Goal: Information Seeking & Learning: Learn about a topic

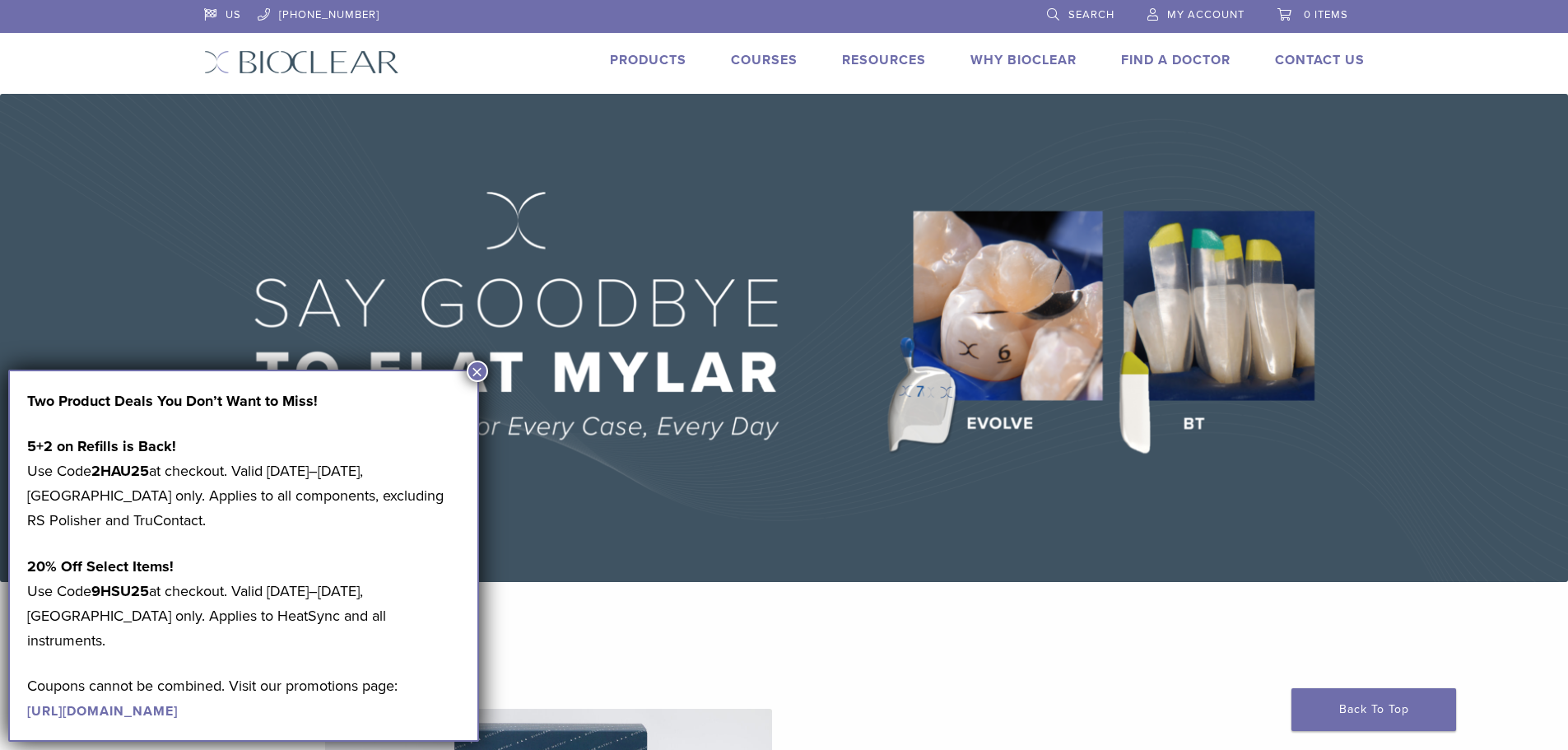
click at [477, 364] on button "×" at bounding box center [478, 371] width 21 height 21
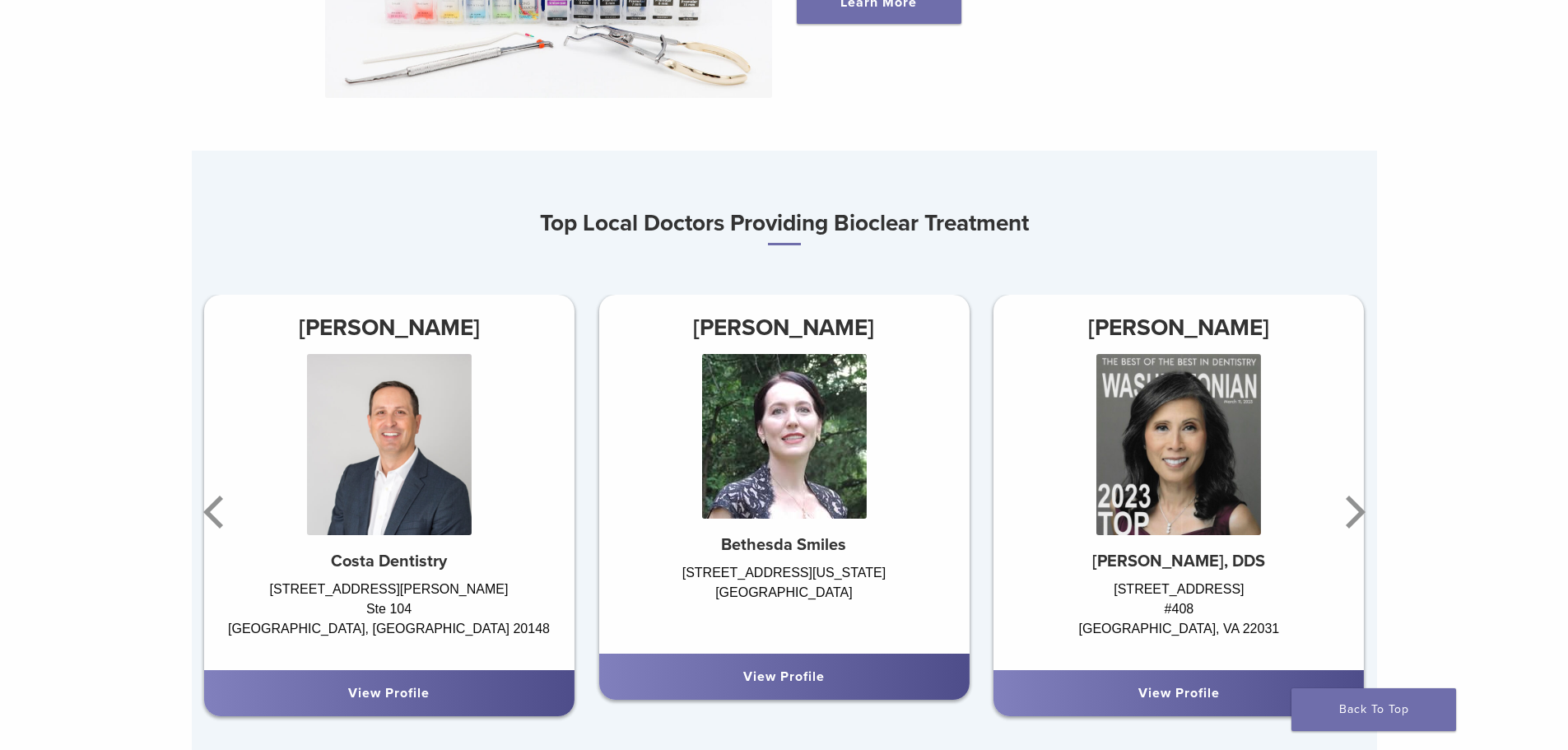
scroll to position [906, 0]
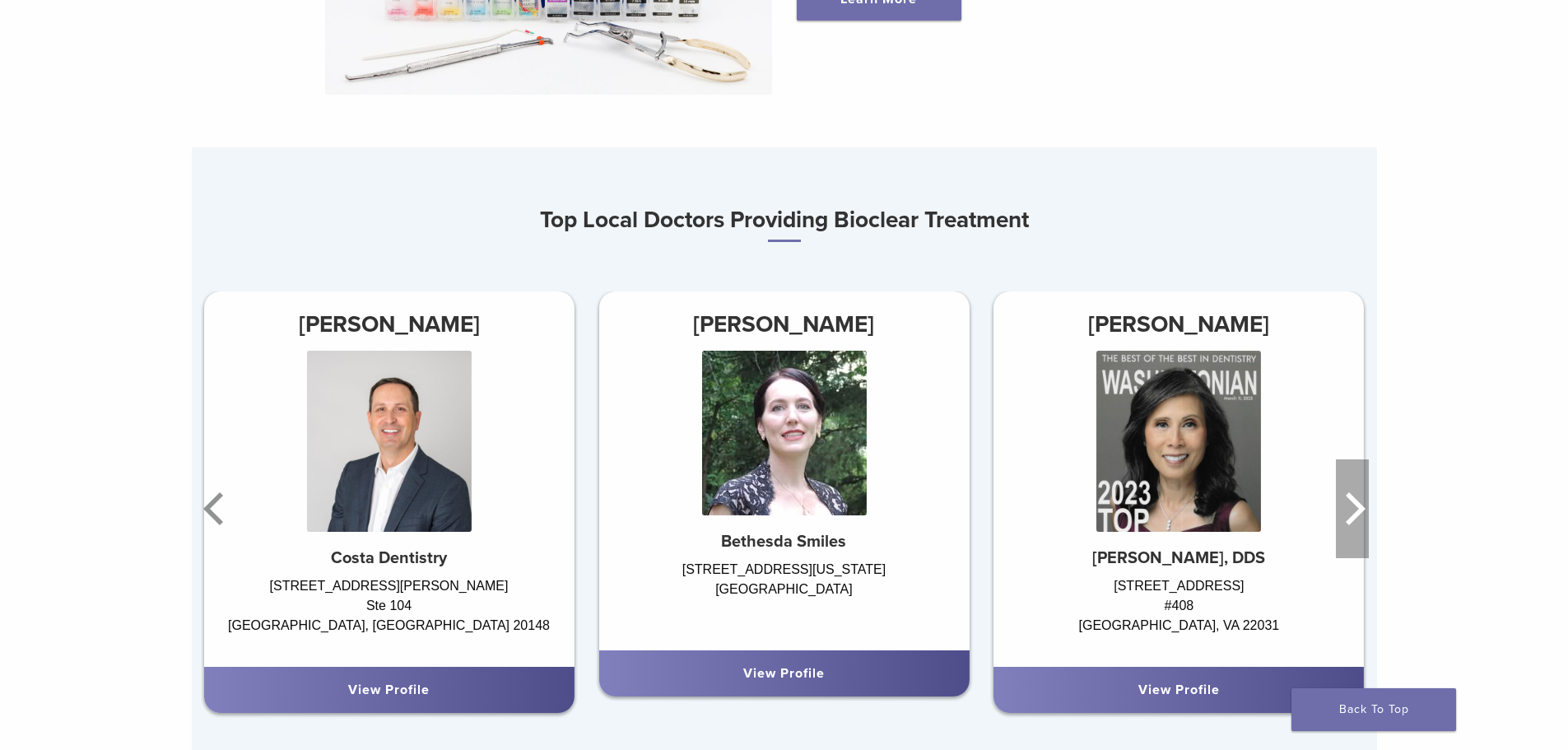
click at [1348, 515] on icon "Next" at bounding box center [1352, 508] width 33 height 98
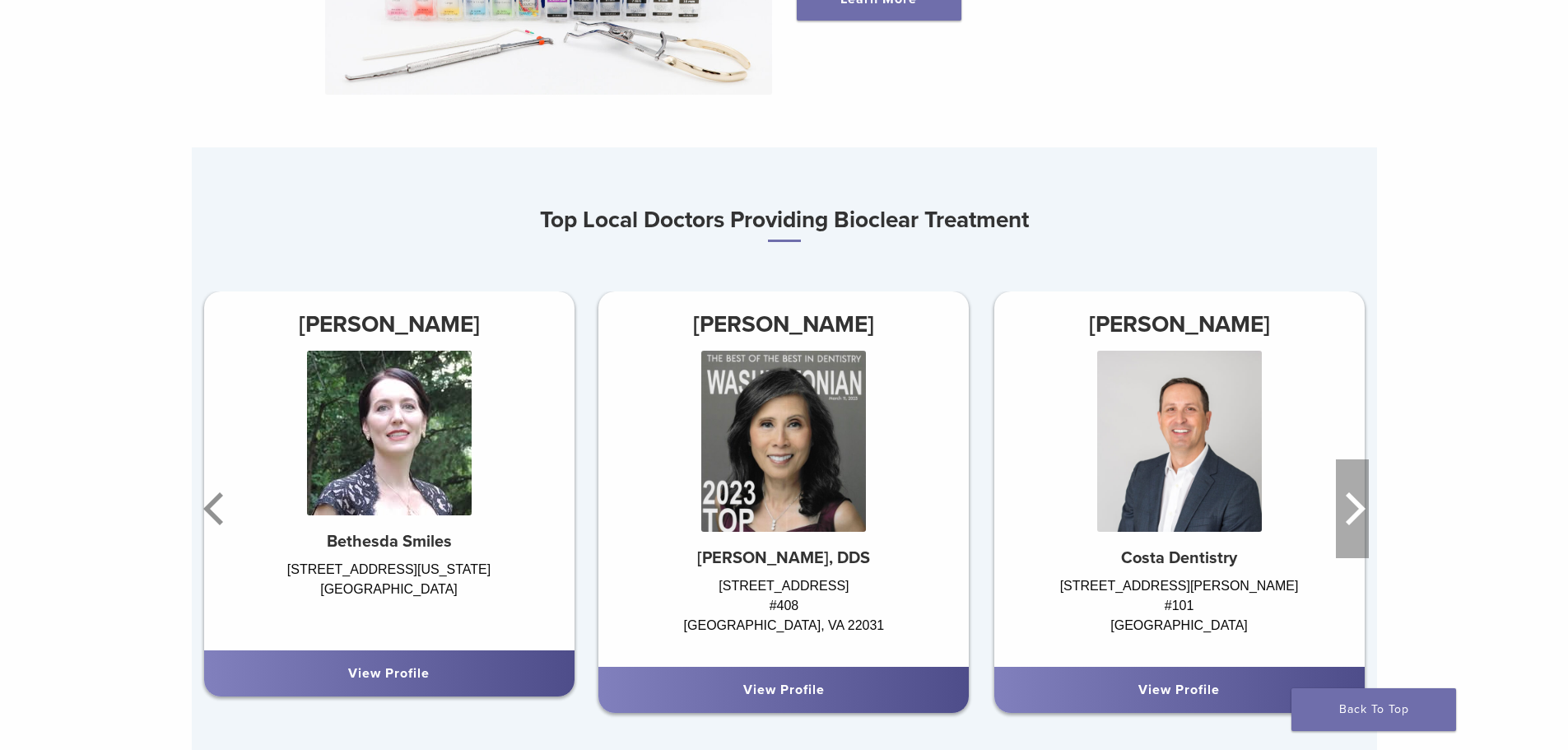
click at [1348, 515] on icon "Next" at bounding box center [1352, 508] width 33 height 98
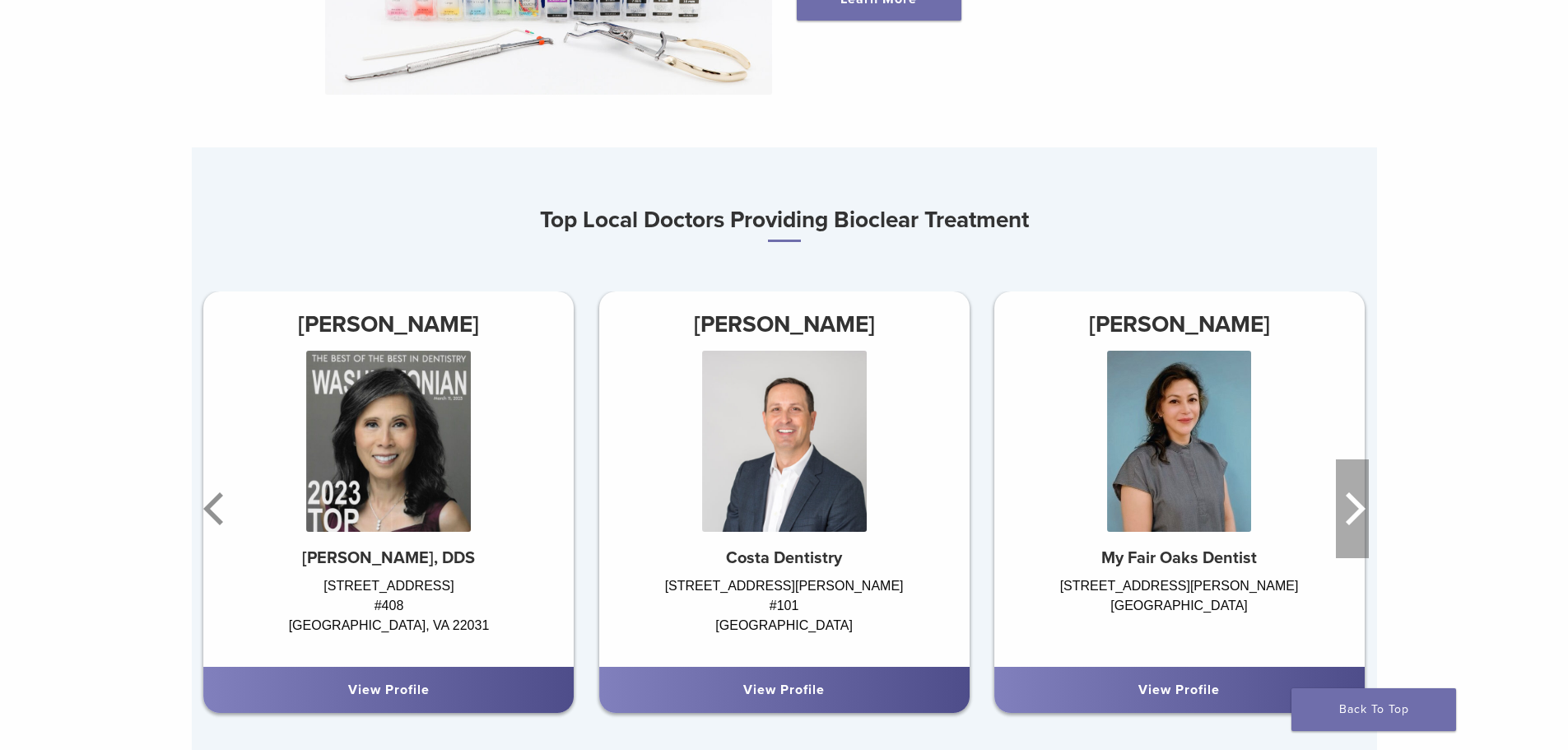
click at [1348, 515] on icon "Next" at bounding box center [1352, 508] width 33 height 98
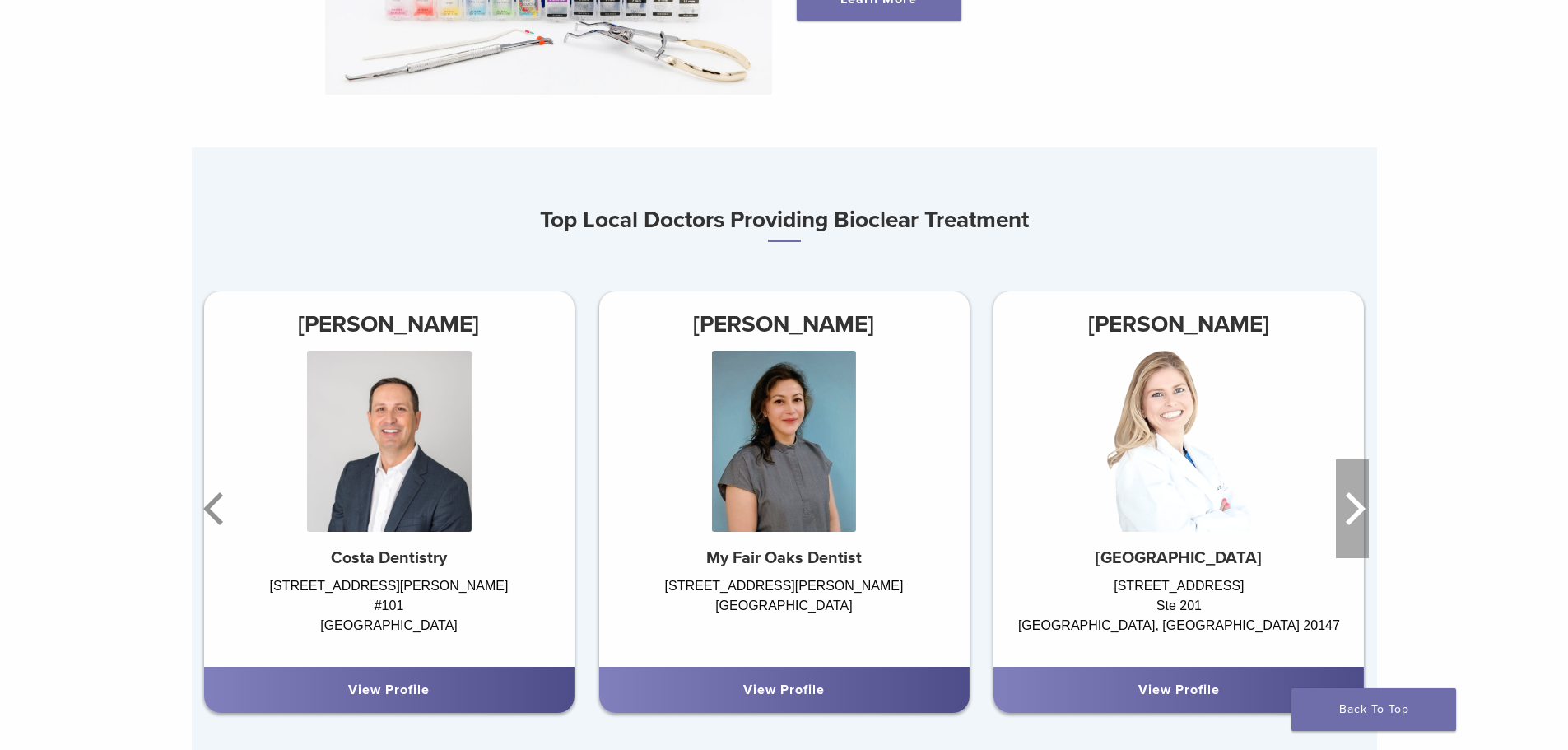
click at [1348, 515] on icon "Next" at bounding box center [1352, 508] width 33 height 98
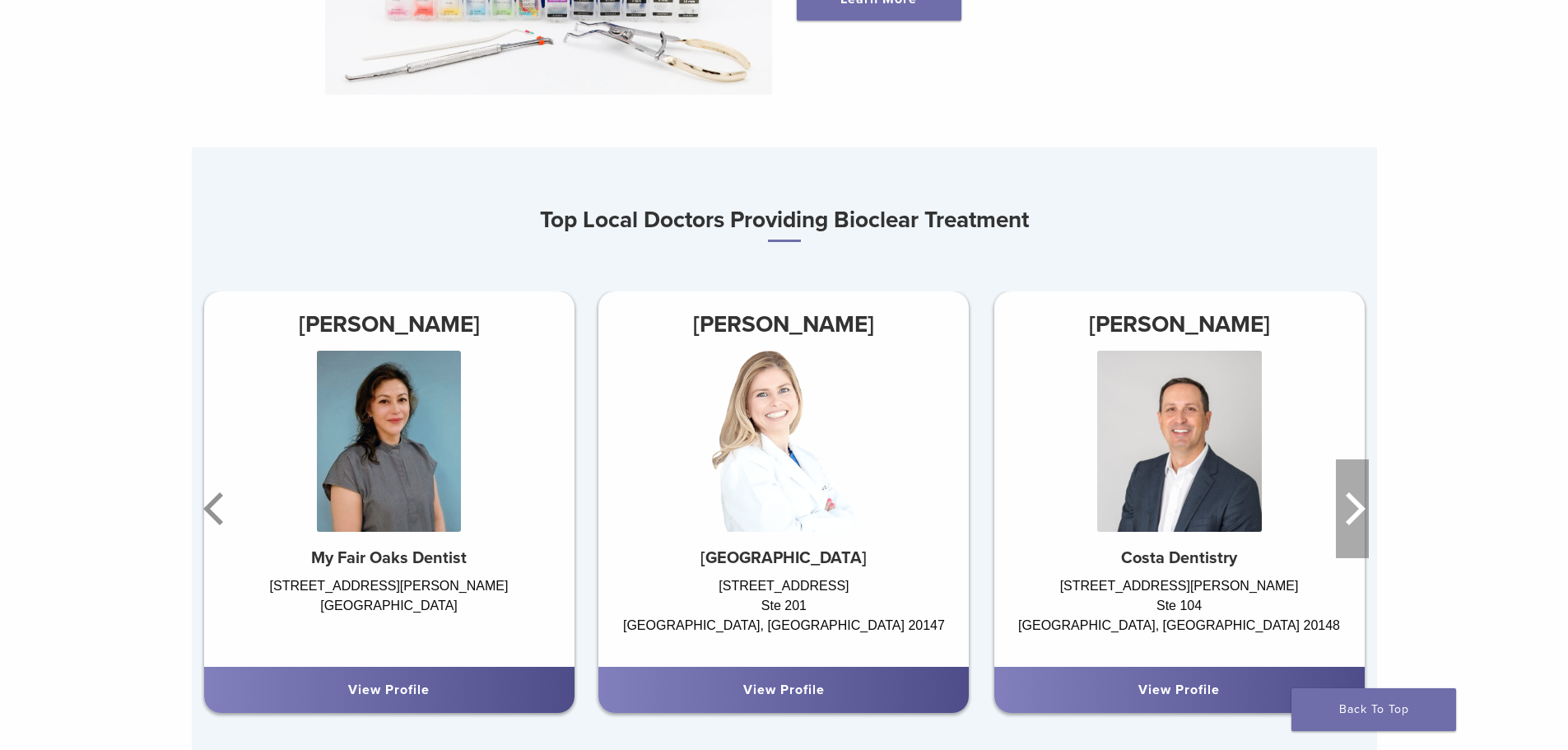
click at [1348, 515] on icon "Next" at bounding box center [1352, 508] width 33 height 98
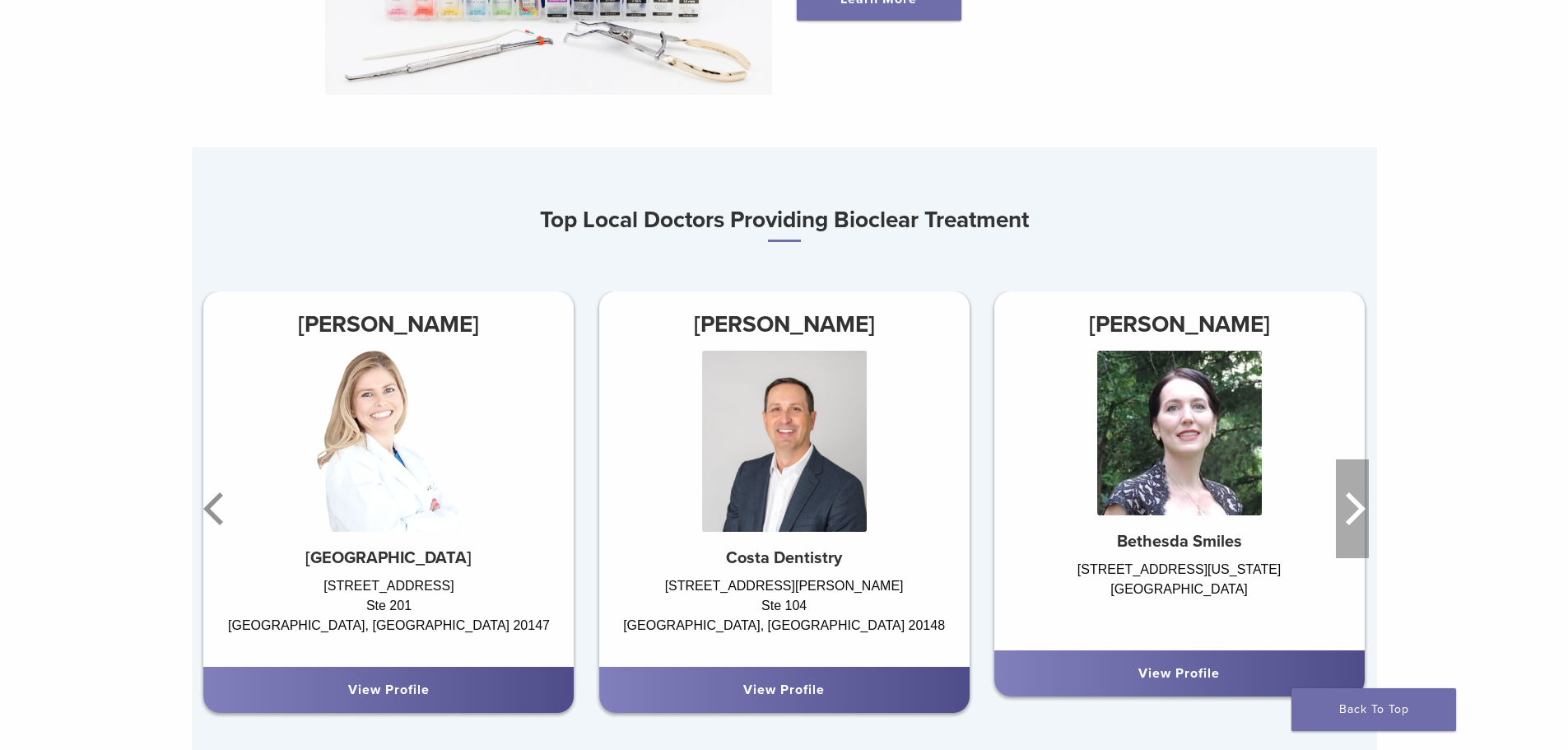
click at [1348, 515] on icon "Next" at bounding box center [1352, 508] width 33 height 98
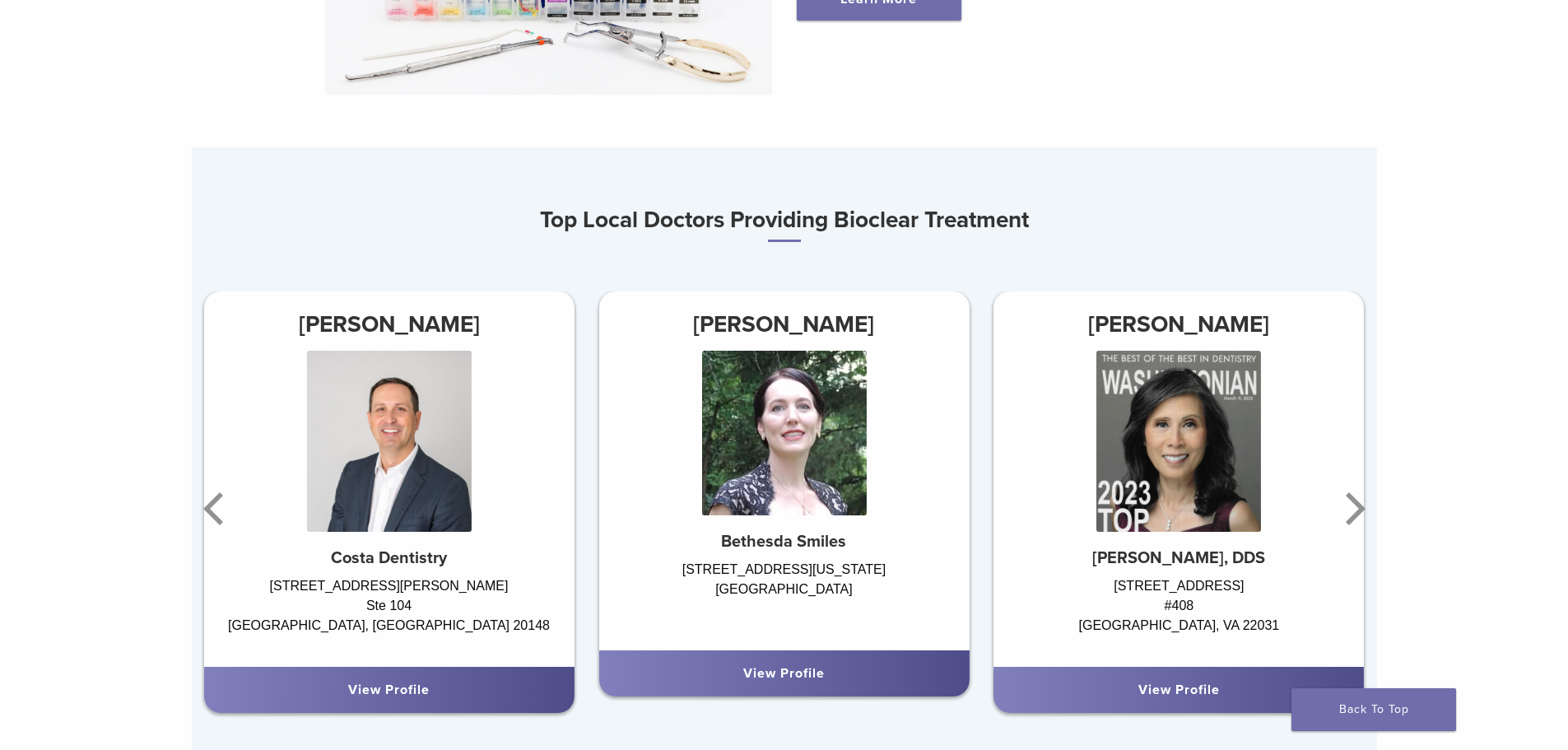
click at [1230, 524] on img at bounding box center [1179, 441] width 165 height 181
click at [1195, 578] on div "Dr. Maribel Vann Maribel M. Vann, DDS 8500 Executive Park Ave #408 Fairfax, VA …" at bounding box center [1179, 480] width 371 height 376
click at [1178, 630] on div "8500 Executive Park Ave #408 Fairfax, VA 22031" at bounding box center [1179, 613] width 371 height 74
click at [1172, 694] on link "View Profile" at bounding box center [1179, 690] width 81 height 16
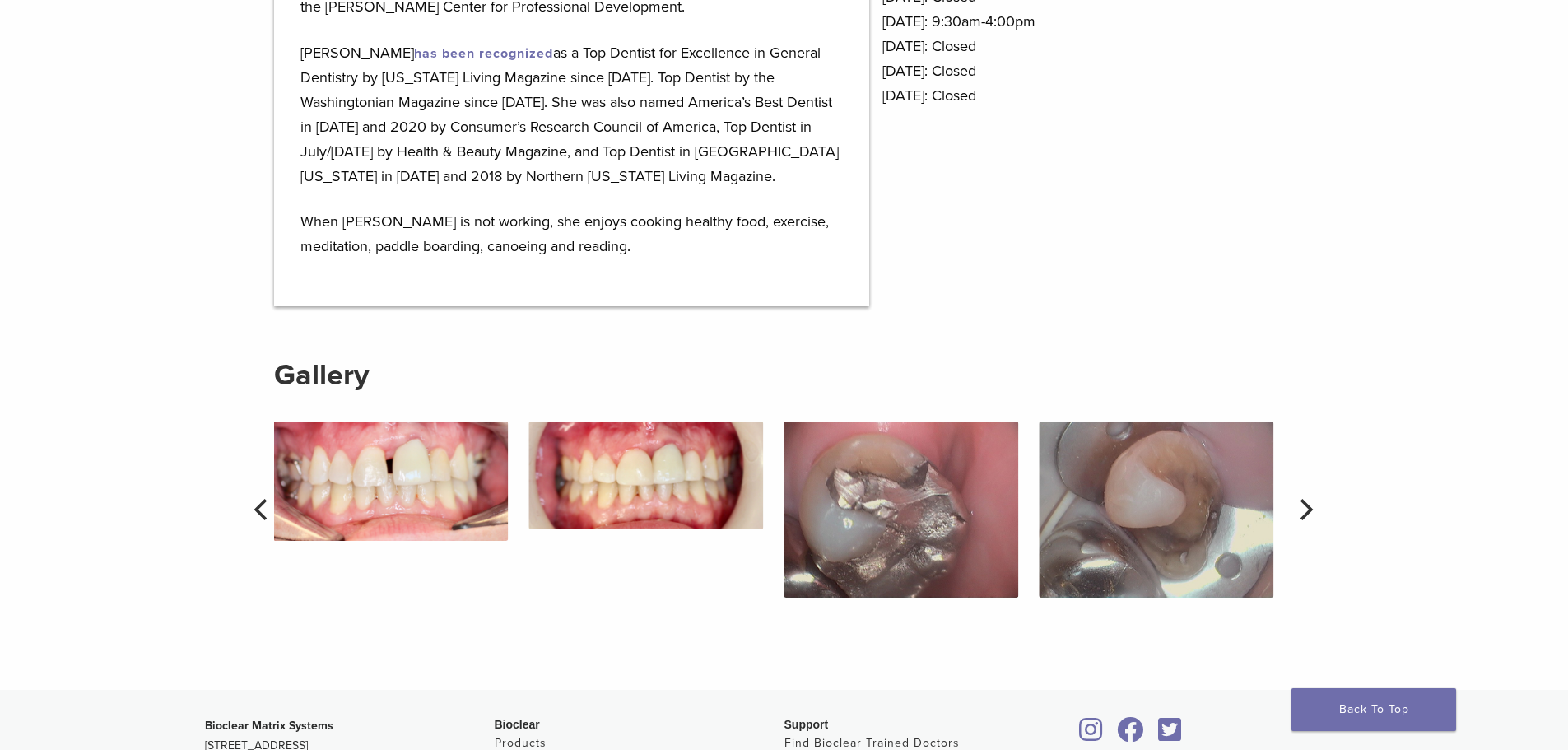
scroll to position [1153, 0]
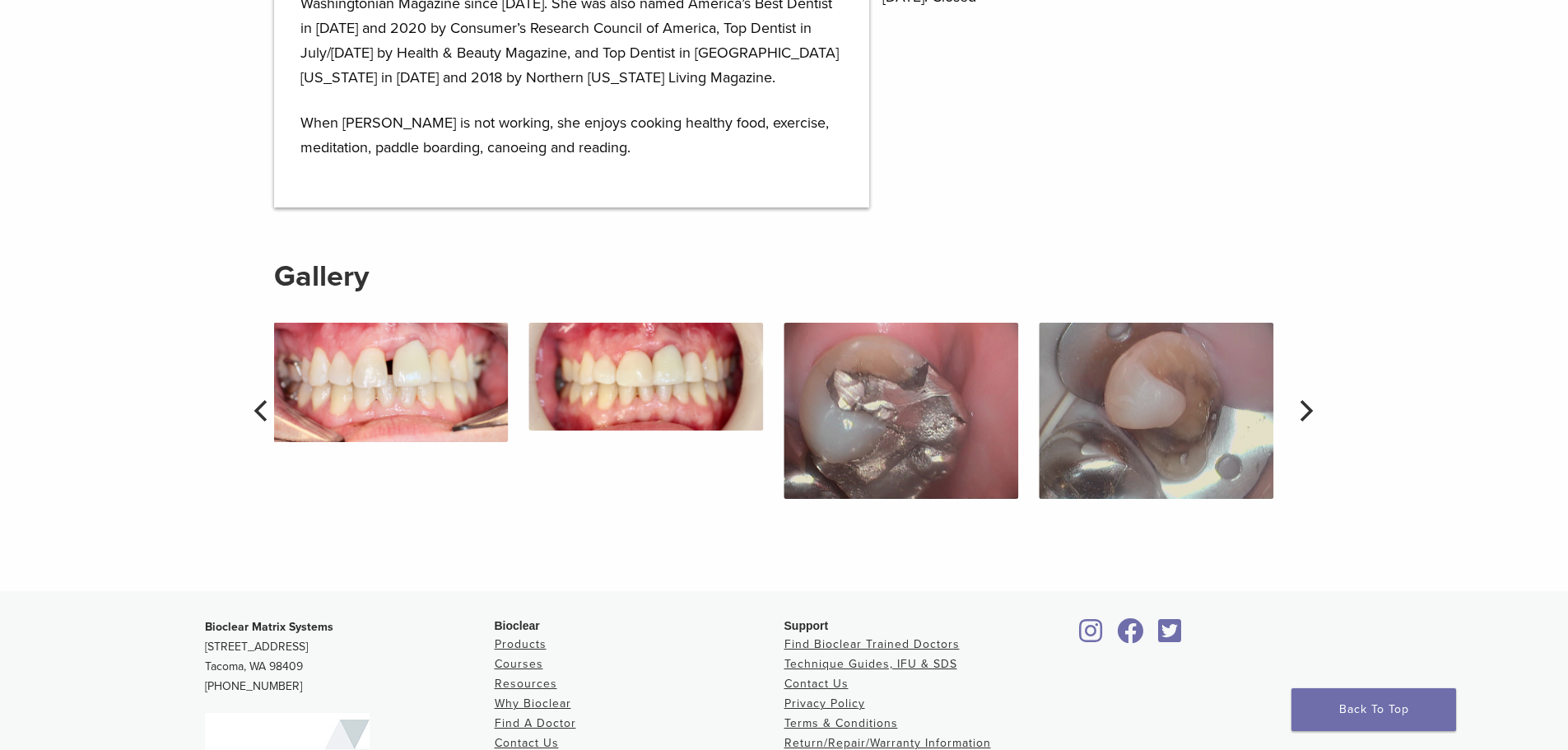
click at [1300, 401] on button "Next" at bounding box center [1305, 411] width 36 height 36
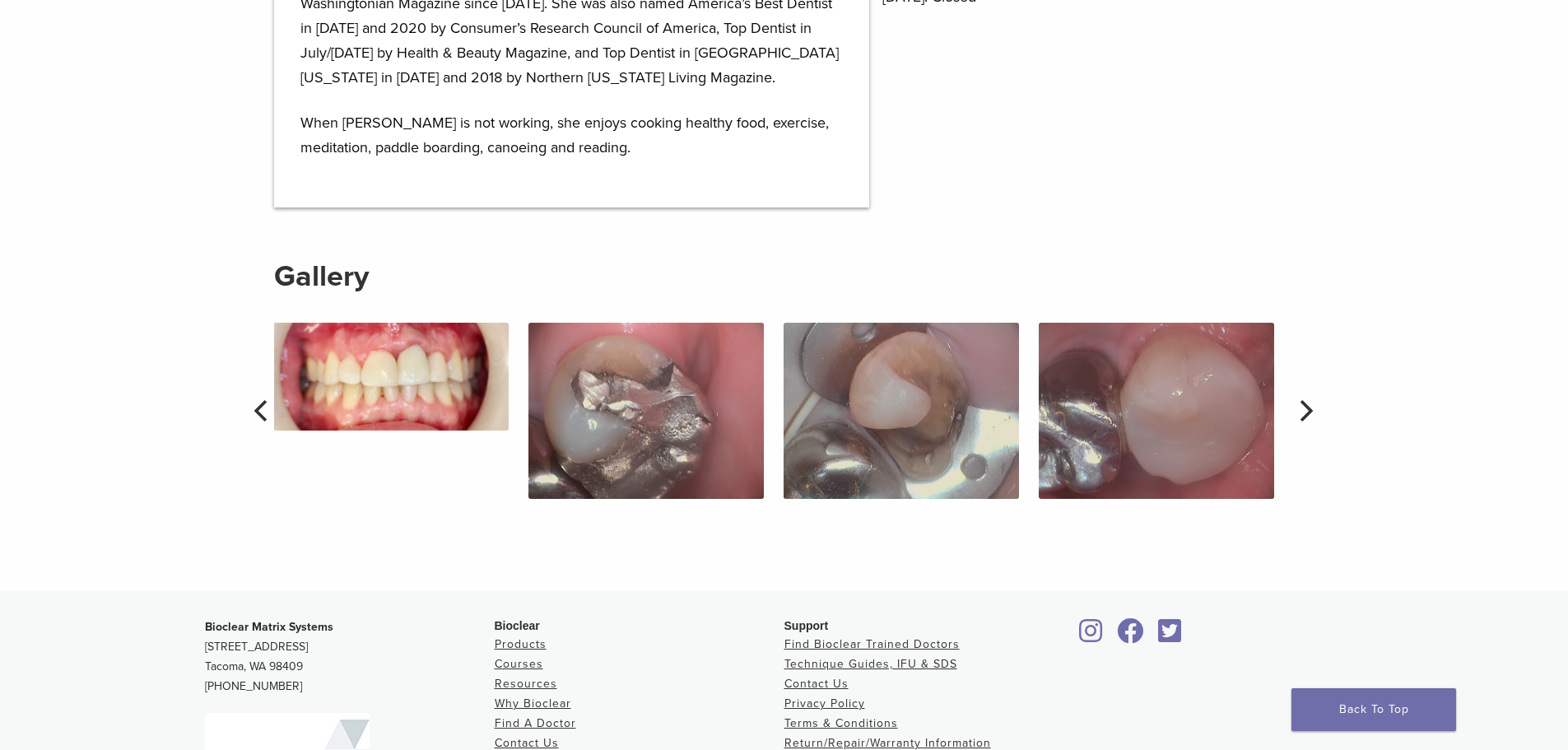
click at [1300, 401] on button "Next" at bounding box center [1305, 411] width 36 height 36
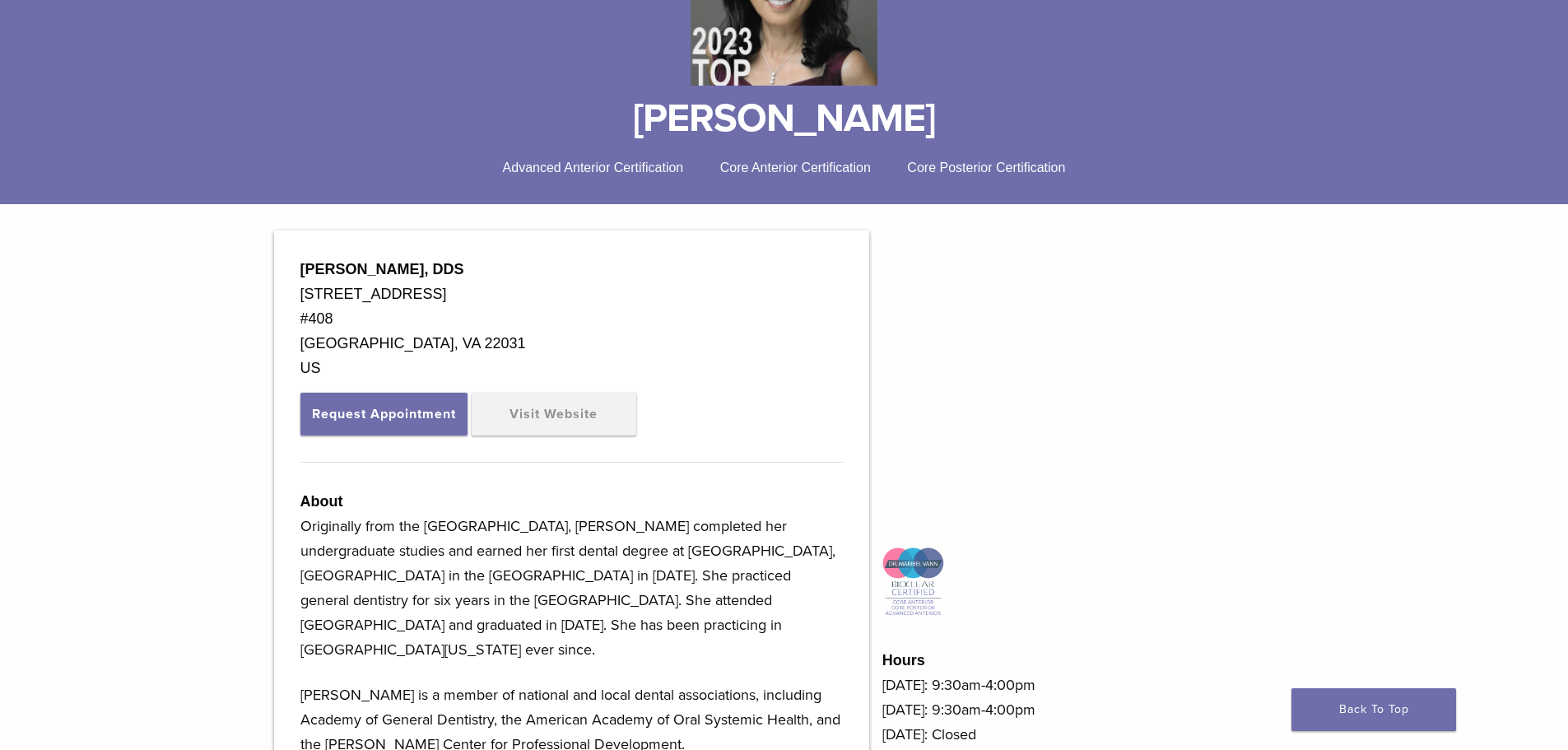
scroll to position [0, 0]
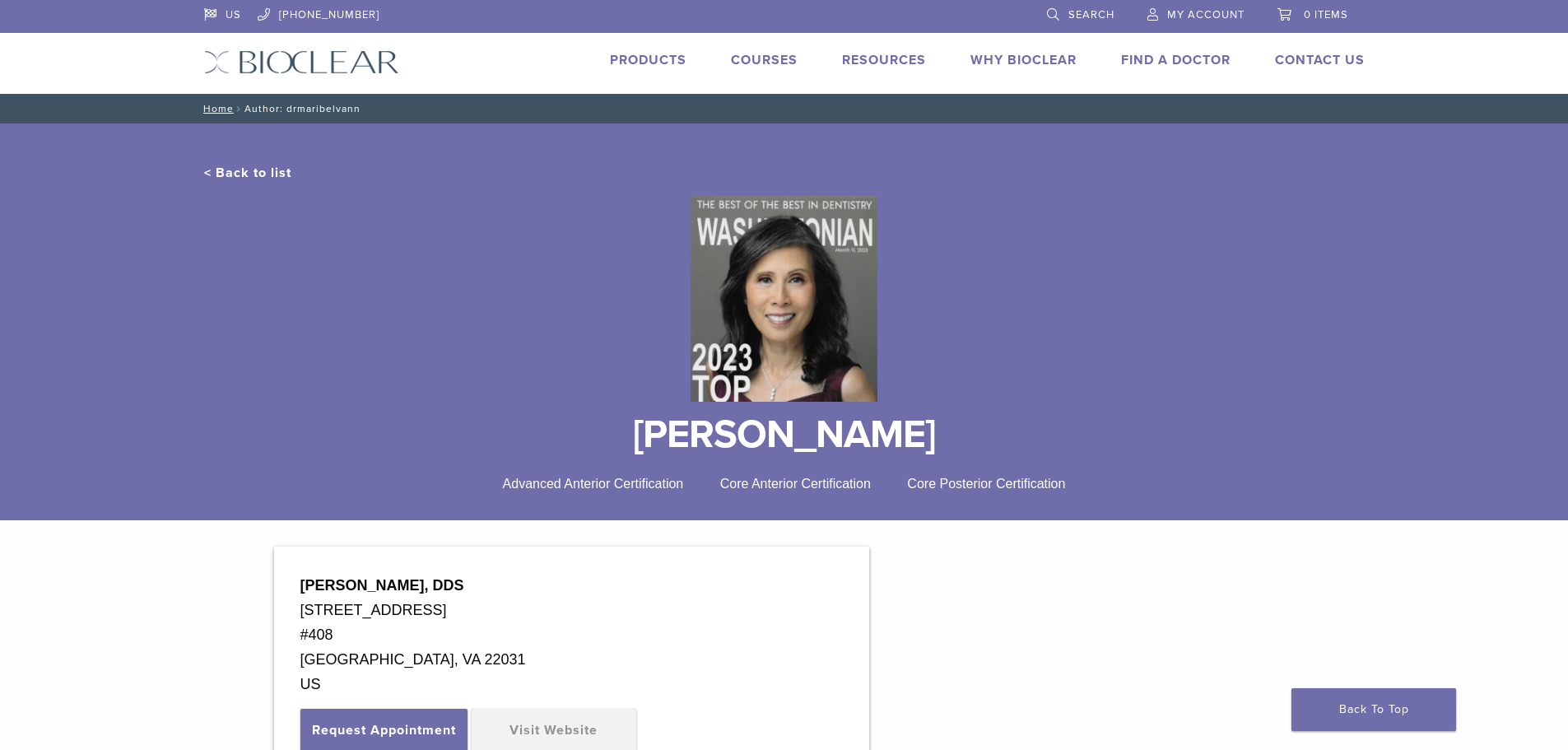
click at [745, 61] on link "Courses" at bounding box center [764, 60] width 67 height 16
click at [1004, 63] on link "Why Bioclear" at bounding box center [1023, 60] width 107 height 16
